Goal: Task Accomplishment & Management: Use online tool/utility

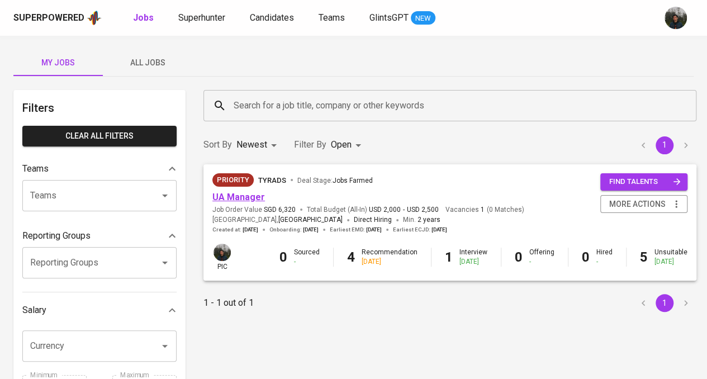
click at [246, 199] on link "UA Manager" at bounding box center [238, 197] width 53 height 11
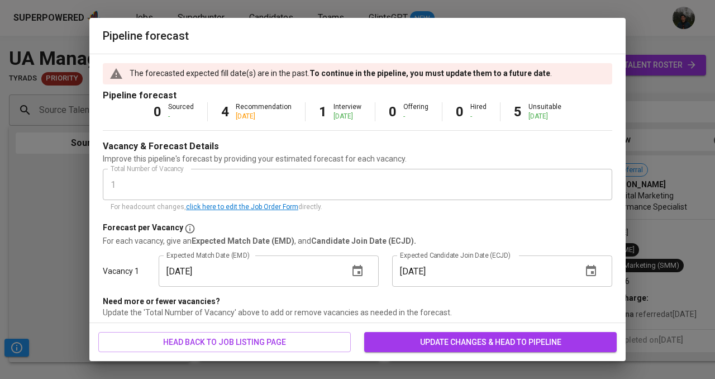
click at [352, 275] on icon "button" at bounding box center [357, 270] width 10 height 11
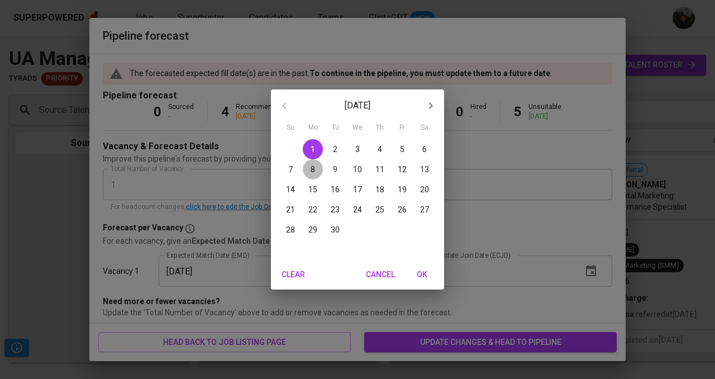
click at [309, 169] on span "8" at bounding box center [313, 169] width 20 height 11
type input "[DATE]"
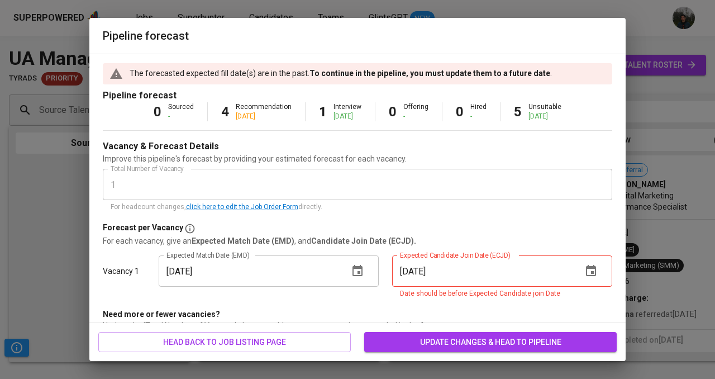
click at [584, 276] on icon "button" at bounding box center [590, 270] width 13 height 13
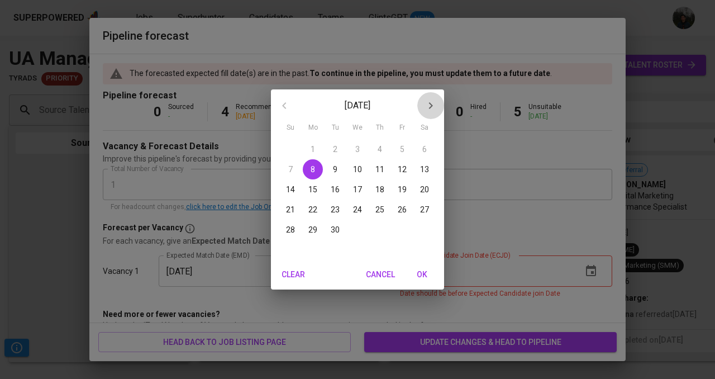
click at [431, 99] on icon "button" at bounding box center [430, 105] width 13 height 13
click at [312, 169] on p "6" at bounding box center [313, 169] width 4 height 11
type input "[DATE]"
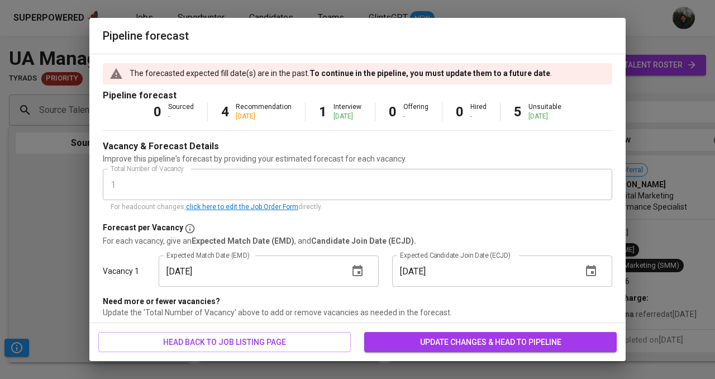
click at [477, 339] on span "update changes & head to pipeline" at bounding box center [490, 342] width 235 height 14
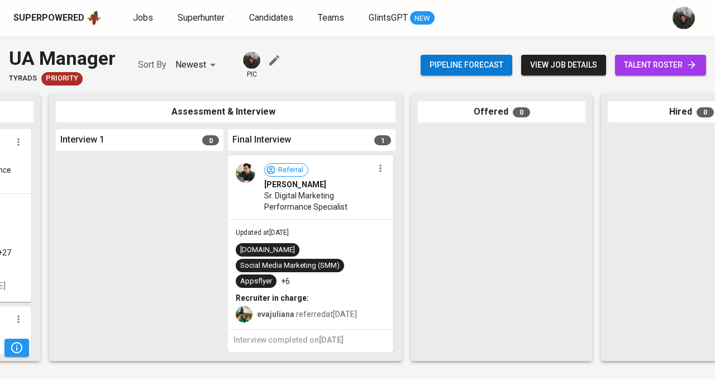
scroll to position [0, 343]
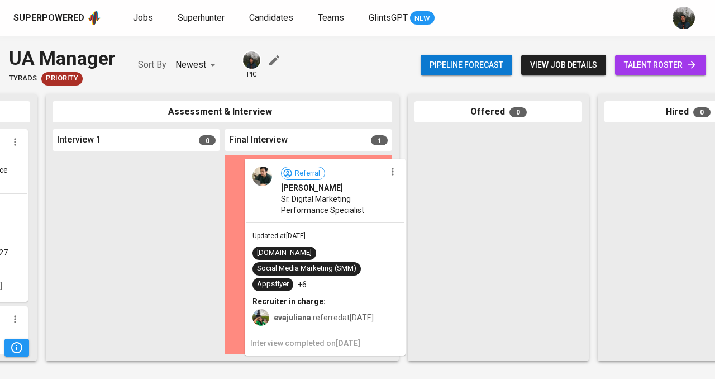
drag, startPoint x: 360, startPoint y: 182, endPoint x: 533, endPoint y: 186, distance: 173.2
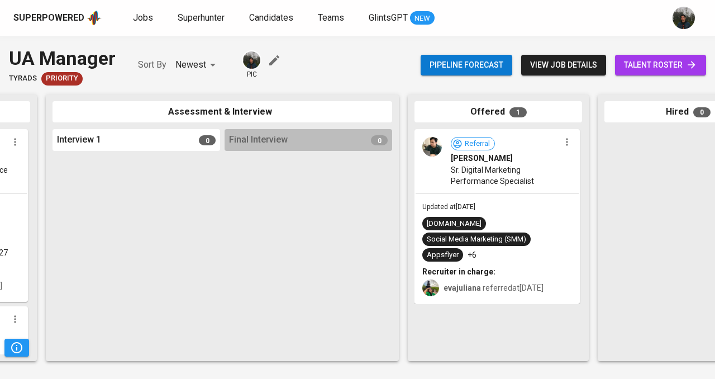
scroll to position [0, 342]
click at [541, 167] on span "Sr. Digital Marketing Performance Specialist" at bounding box center [506, 175] width 109 height 22
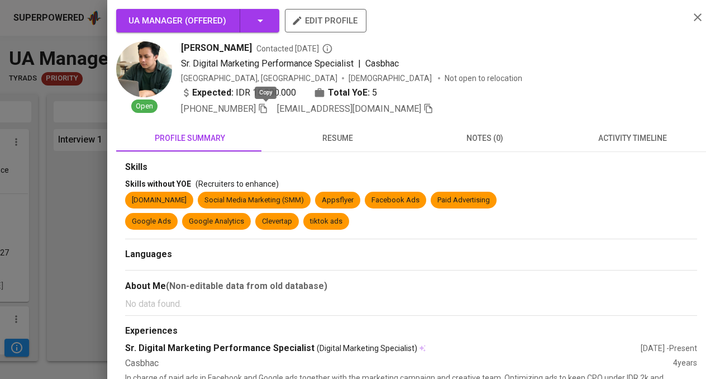
click at [267, 106] on icon "button" at bounding box center [263, 108] width 8 height 9
